Goal: Task Accomplishment & Management: Complete application form

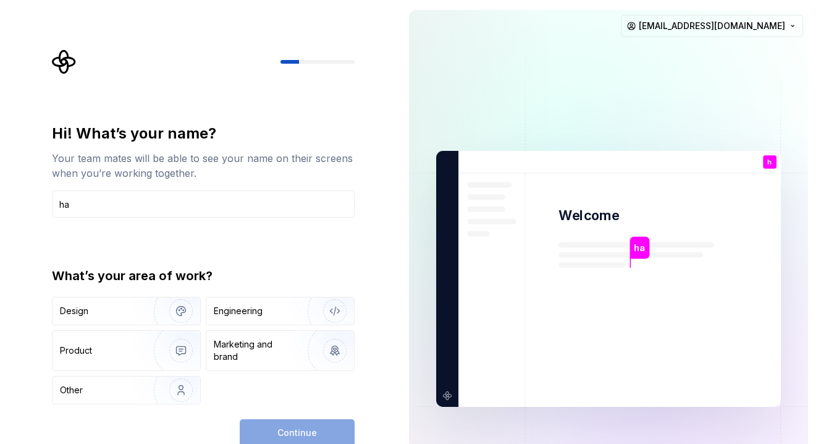
type input "h"
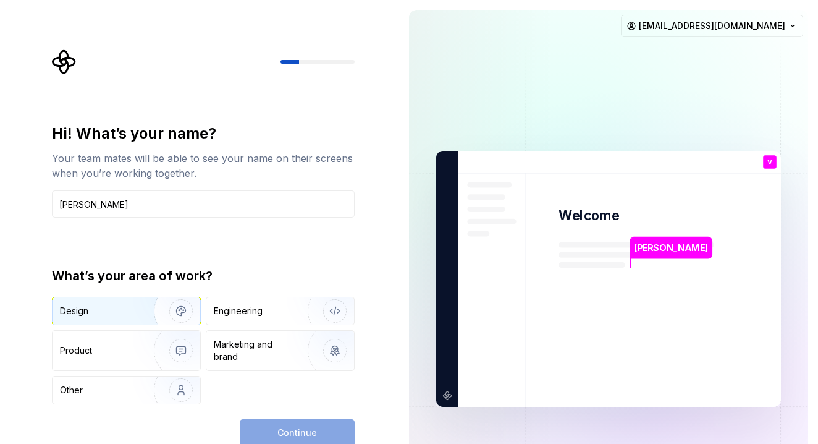
type input "[PERSON_NAME]"
click at [182, 315] on img "button" at bounding box center [172, 310] width 79 height 83
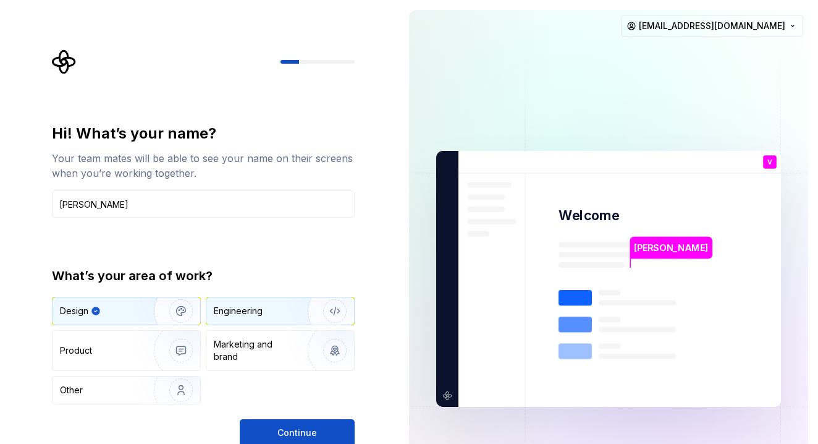
click at [243, 314] on div "Engineering" at bounding box center [238, 311] width 49 height 12
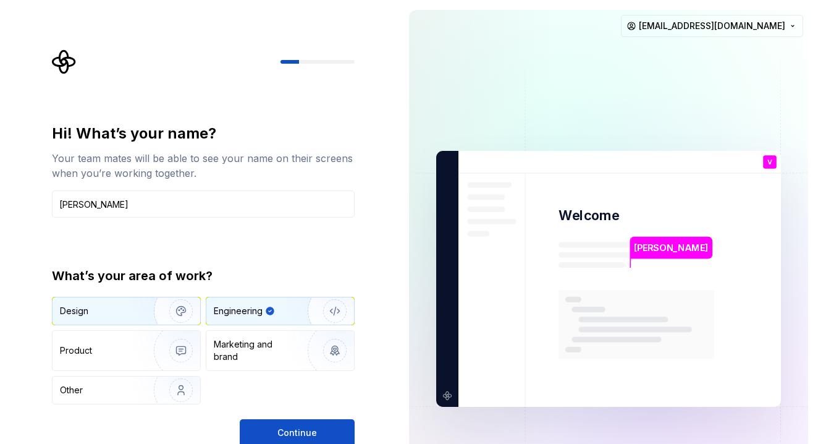
click at [159, 313] on img "button" at bounding box center [172, 310] width 79 height 83
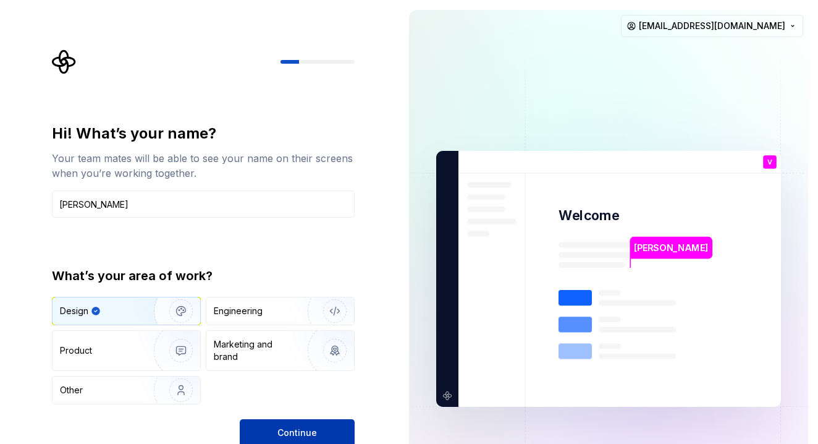
click at [264, 430] on button "Continue" at bounding box center [297, 432] width 115 height 27
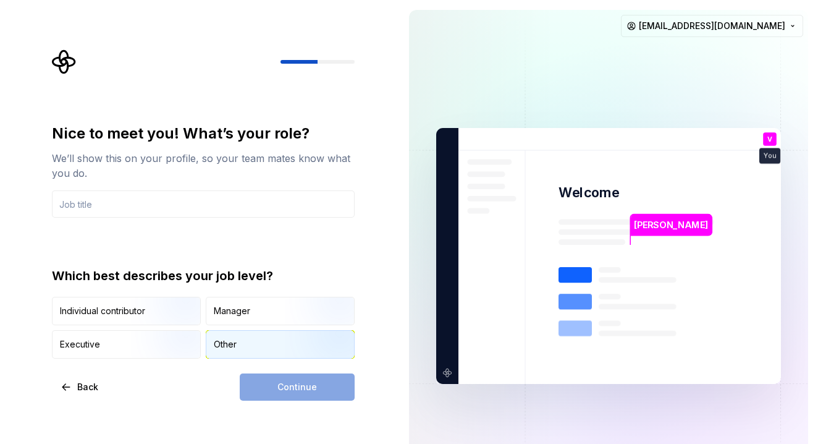
click at [239, 342] on div "Other" at bounding box center [280, 343] width 148 height 27
click at [282, 383] on div "Continue" at bounding box center [297, 386] width 115 height 27
click at [231, 198] on input "text" at bounding box center [203, 203] width 303 height 27
click at [170, 301] on img "button" at bounding box center [170, 326] width 79 height 83
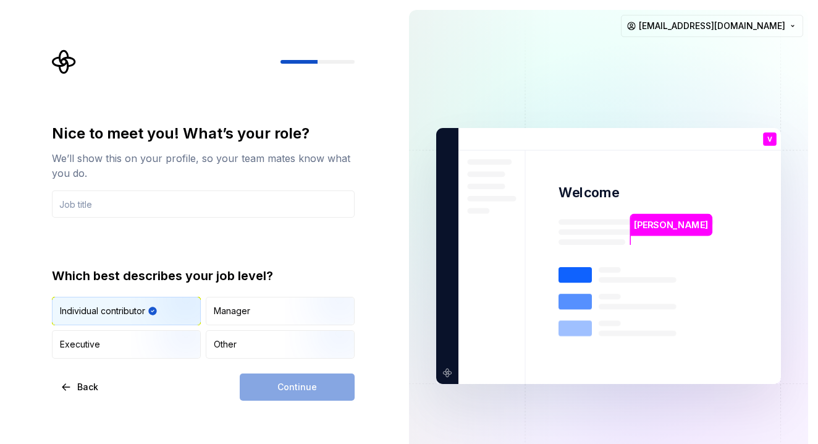
click at [271, 395] on div "Continue" at bounding box center [297, 386] width 115 height 27
click at [239, 312] on div "Manager" at bounding box center [232, 311] width 36 height 12
click at [169, 305] on img "button" at bounding box center [170, 326] width 79 height 83
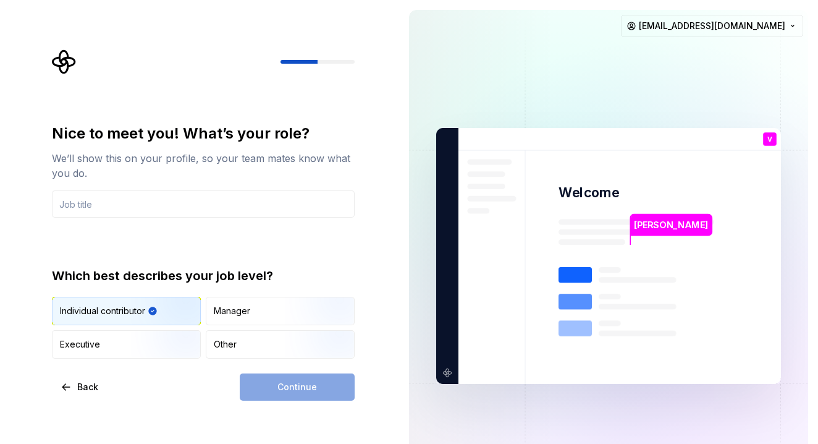
click at [169, 305] on img "button" at bounding box center [170, 326] width 79 height 83
click at [167, 199] on input "text" at bounding box center [203, 203] width 303 height 27
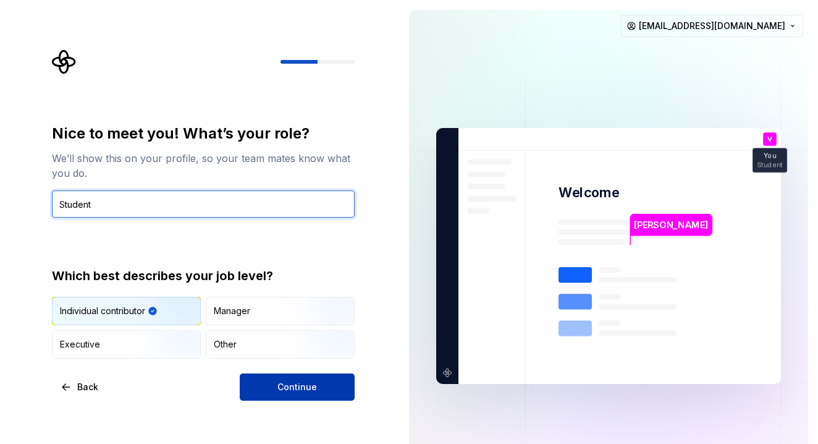
type input "Student"
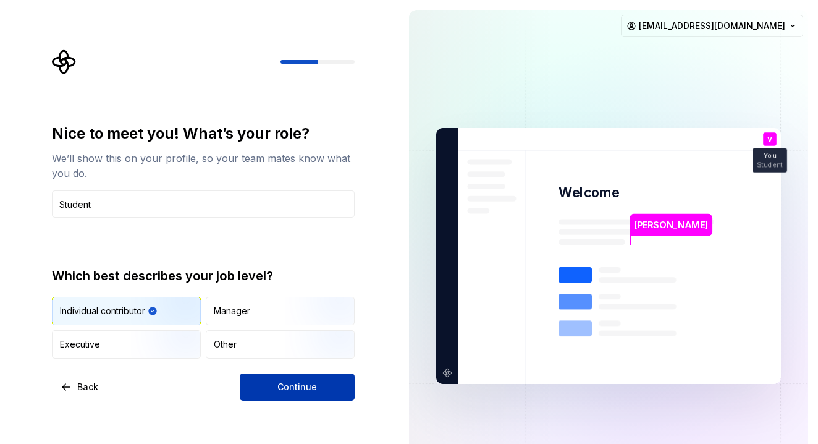
click at [287, 384] on span "Continue" at bounding box center [297, 387] width 40 height 12
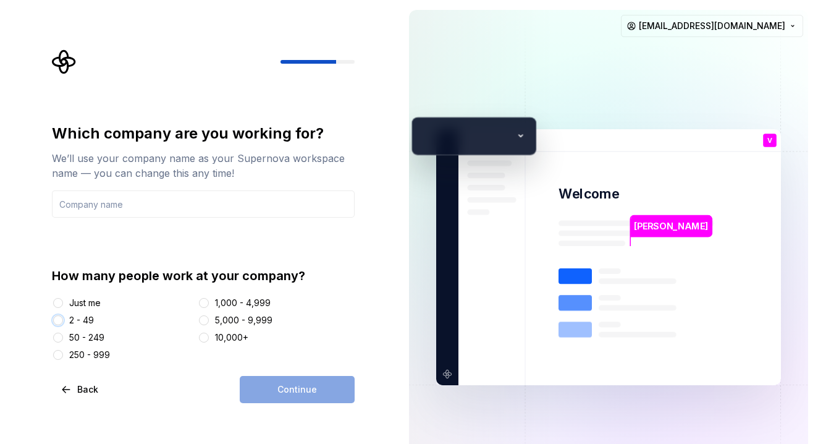
click at [61, 317] on button "2 - 49" at bounding box center [58, 320] width 10 height 10
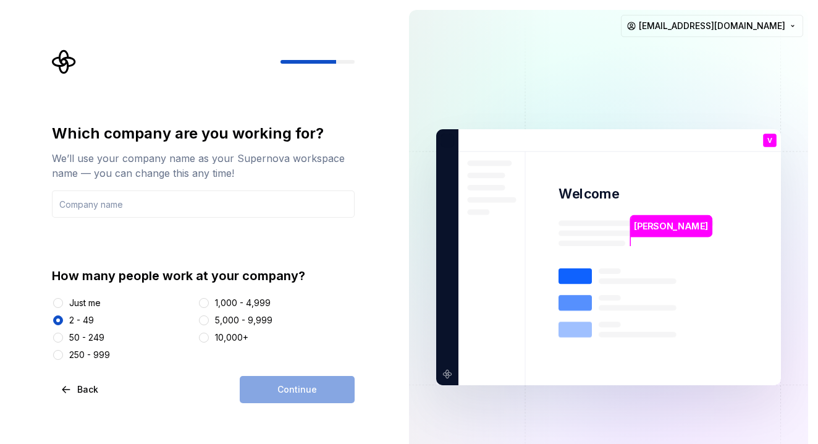
click at [271, 384] on div "Continue" at bounding box center [297, 389] width 115 height 27
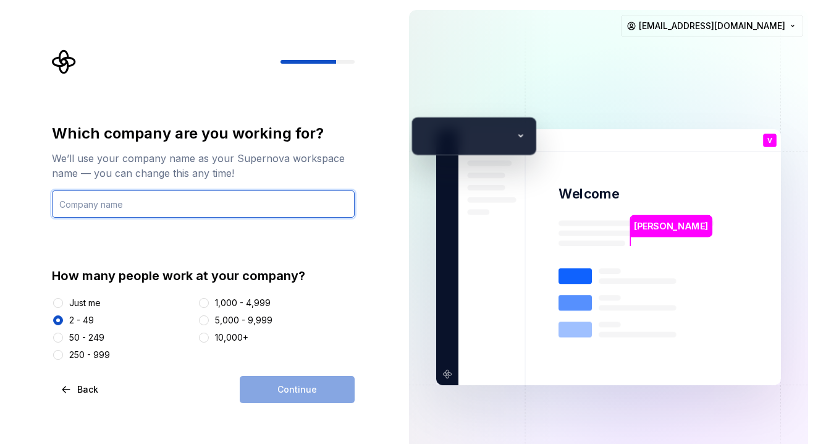
click at [112, 211] on input "text" at bounding box center [203, 203] width 303 height 27
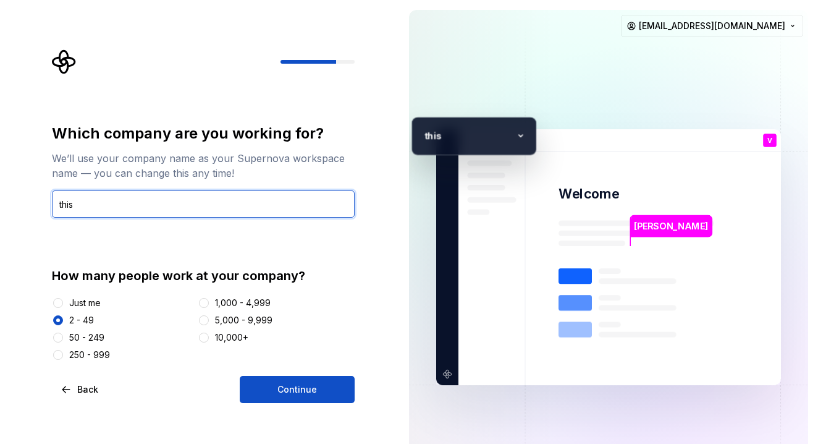
type input "this"
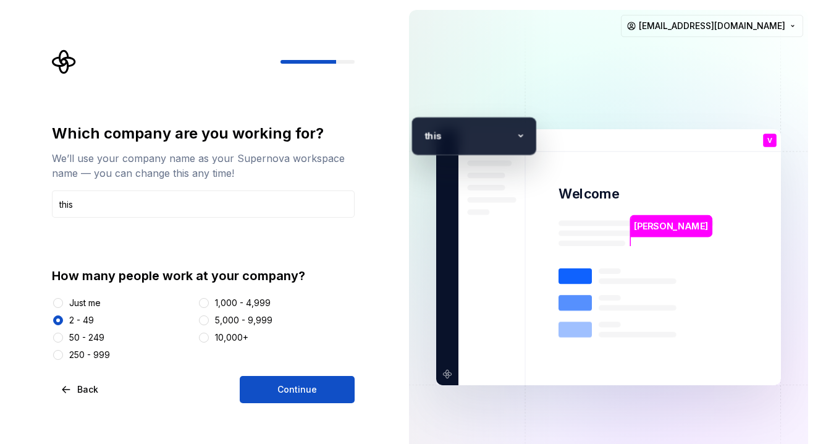
click at [286, 416] on div "Which company are you working for? We’ll use your company name as your Supernov…" at bounding box center [199, 257] width 399 height 514
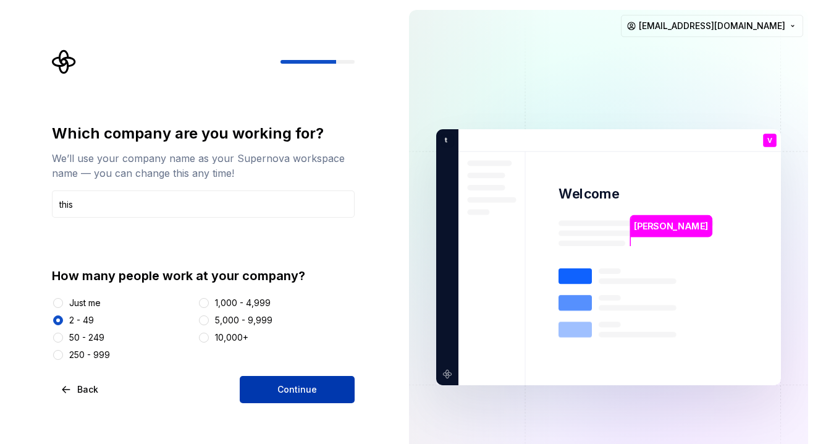
click at [286, 402] on button "Continue" at bounding box center [297, 389] width 115 height 27
